Goal: Obtain resource: Download file/media

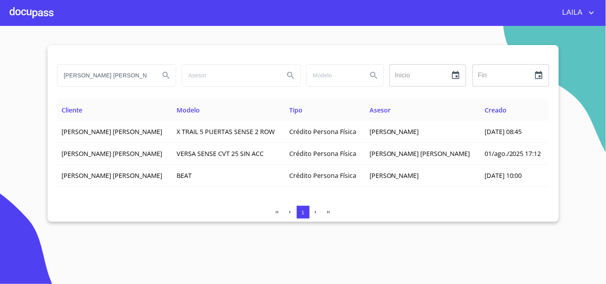
click at [38, 12] on div at bounding box center [32, 13] width 44 height 26
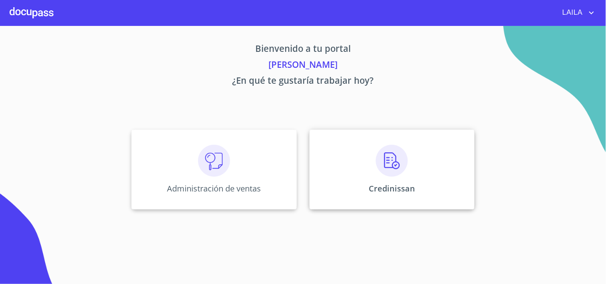
click at [381, 180] on div "Credinissan" at bounding box center [392, 170] width 165 height 80
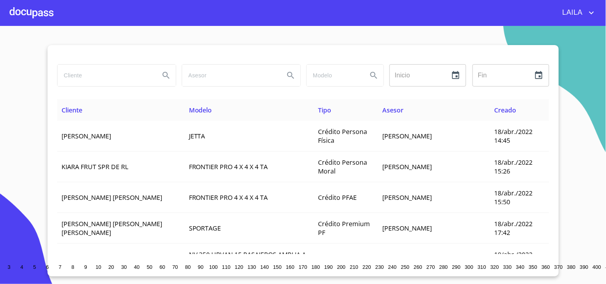
click at [117, 77] on input "search" at bounding box center [106, 76] width 96 height 22
paste input "[PERSON_NAME] [PERSON_NAME]"
type input "[PERSON_NAME] [PERSON_NAME]"
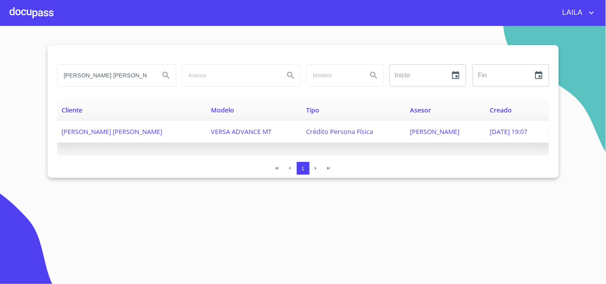
click at [324, 132] on span "Crédito Persona Física" at bounding box center [339, 131] width 67 height 9
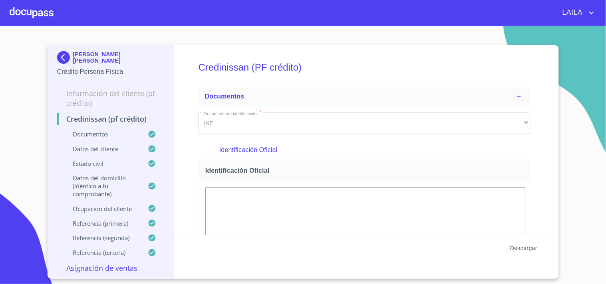
click at [528, 250] on span "Descargar" at bounding box center [523, 249] width 27 height 10
click at [58, 54] on img at bounding box center [65, 57] width 16 height 13
